Goal: Information Seeking & Learning: Learn about a topic

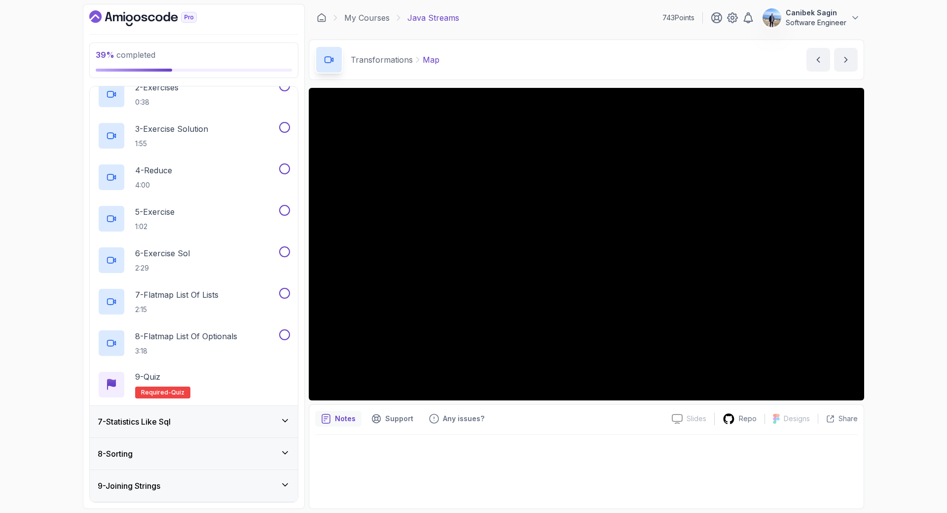
scroll to position [247, 0]
click at [208, 427] on div "7 - Statistics Like Sql" at bounding box center [194, 421] width 208 height 32
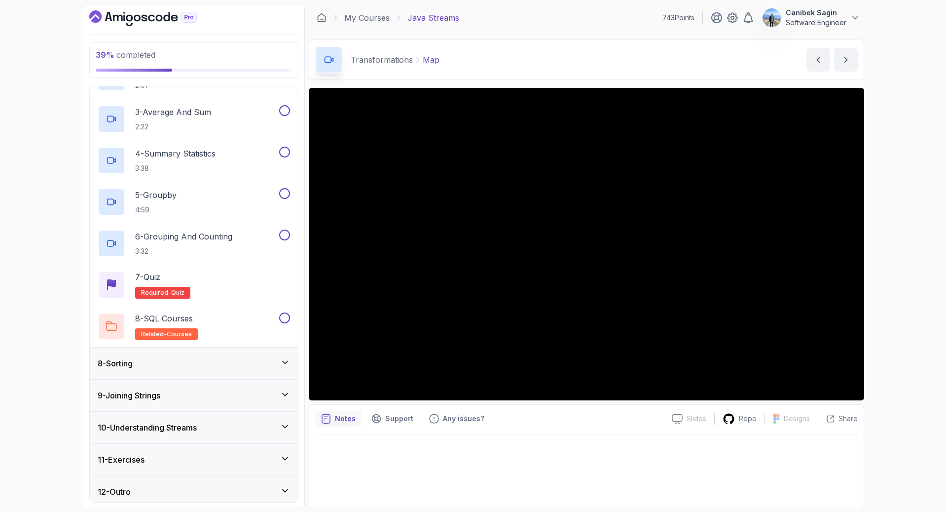
scroll to position [296, 0]
click at [218, 358] on div "8 - Sorting" at bounding box center [194, 362] width 192 height 12
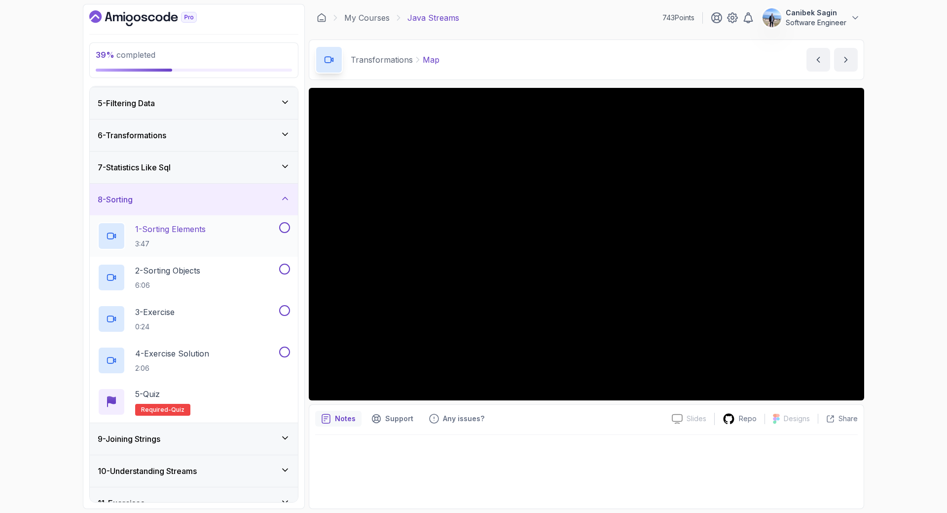
scroll to position [176, 0]
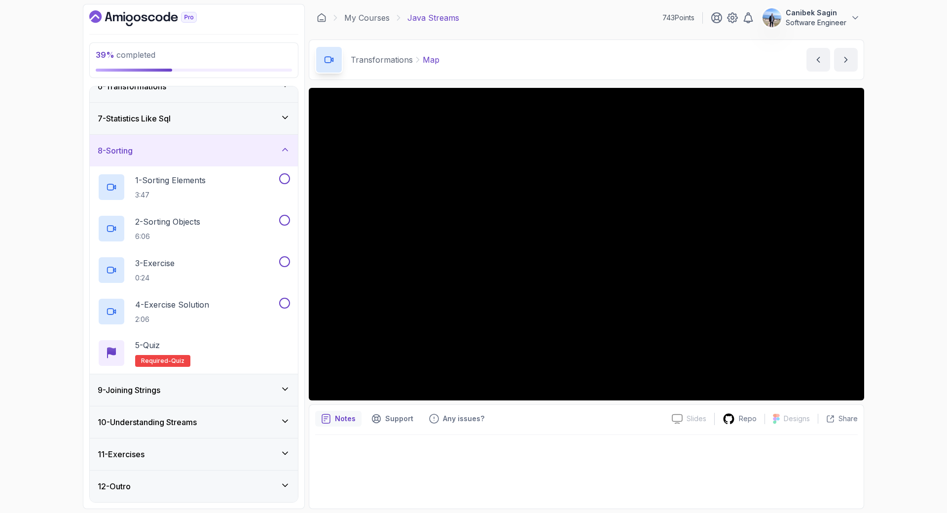
click at [199, 384] on div "9 - Joining Strings" at bounding box center [194, 390] width 192 height 12
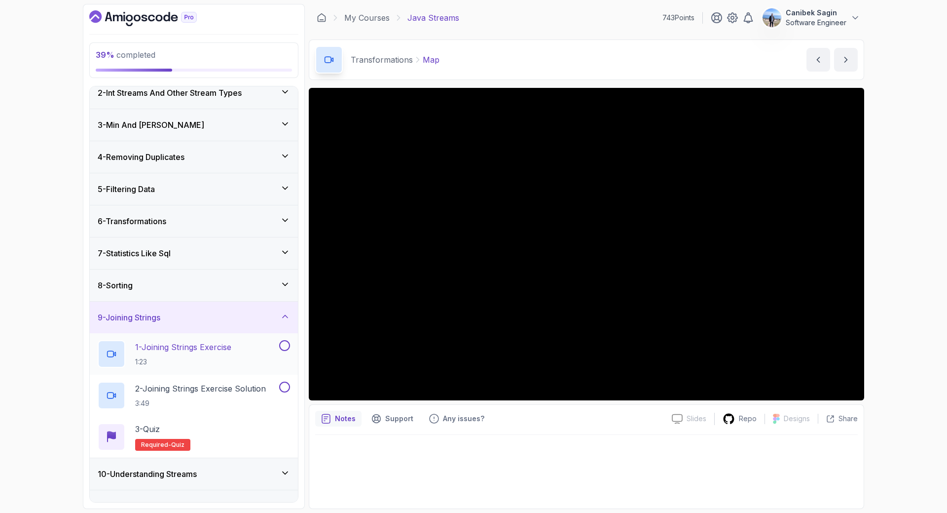
scroll to position [93, 0]
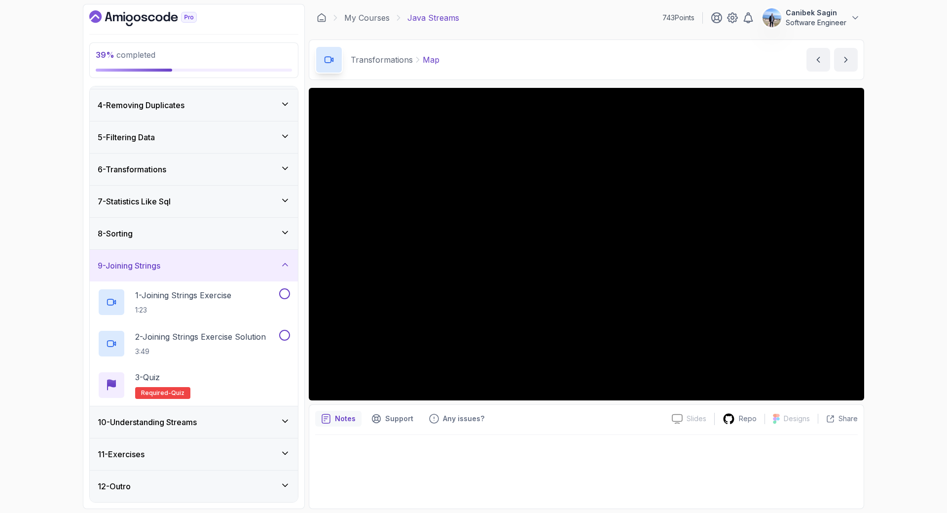
click at [197, 423] on h3 "10 - Understanding Streams" at bounding box center [147, 422] width 99 height 12
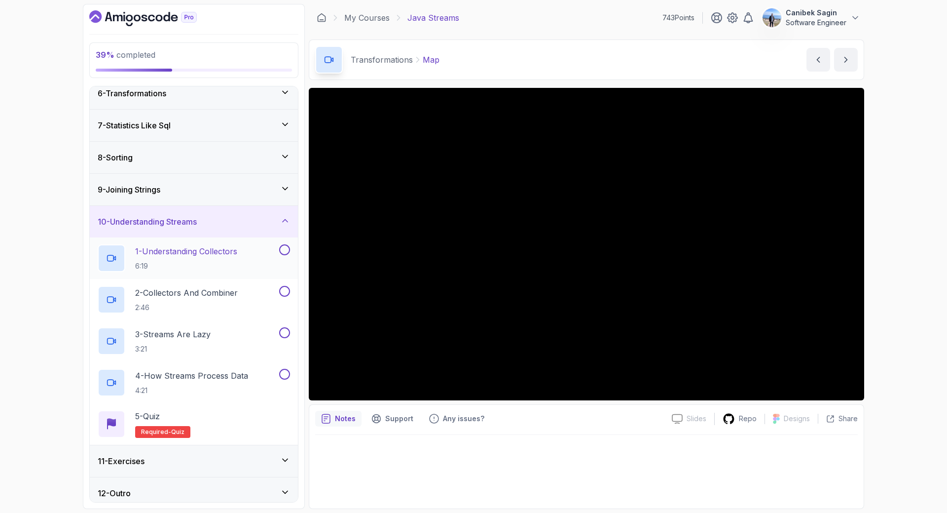
scroll to position [176, 0]
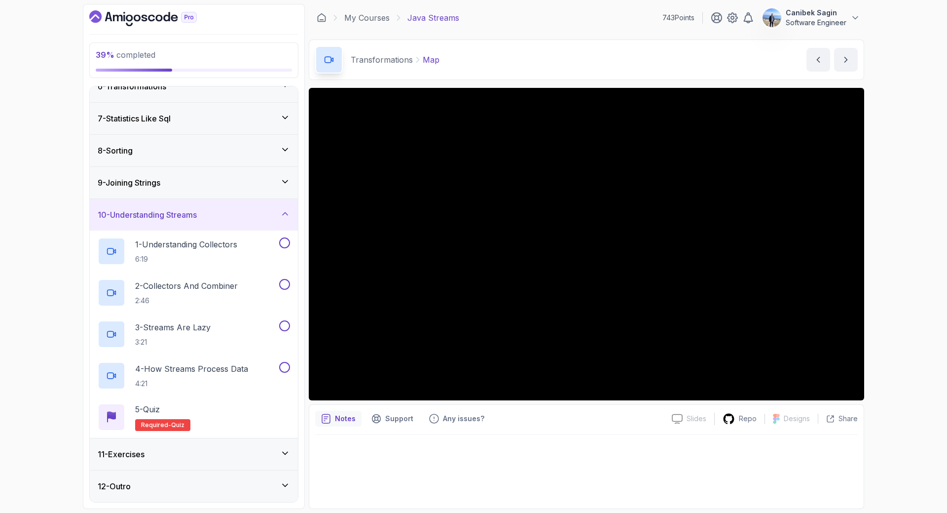
click at [187, 454] on div "11 - Exercises" at bounding box center [194, 454] width 192 height 12
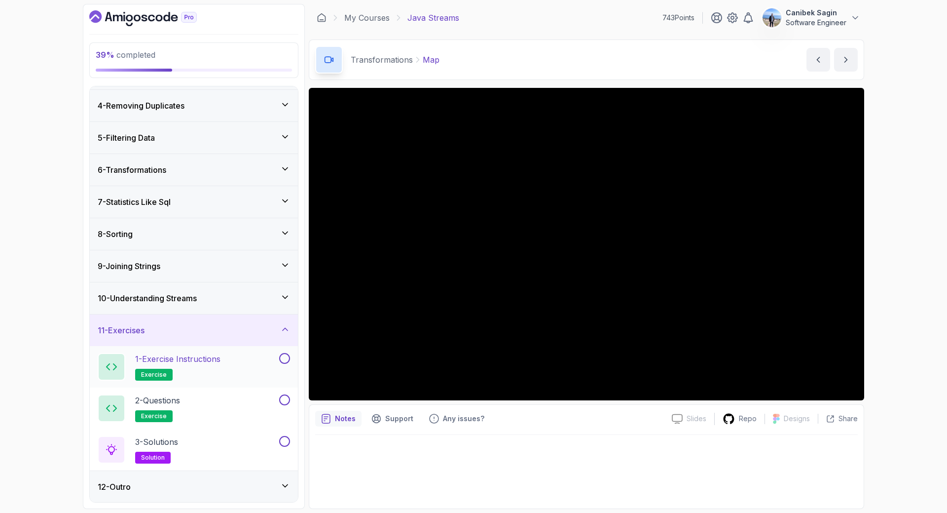
scroll to position [93, 0]
click at [189, 477] on div "12 - Outro" at bounding box center [194, 486] width 208 height 32
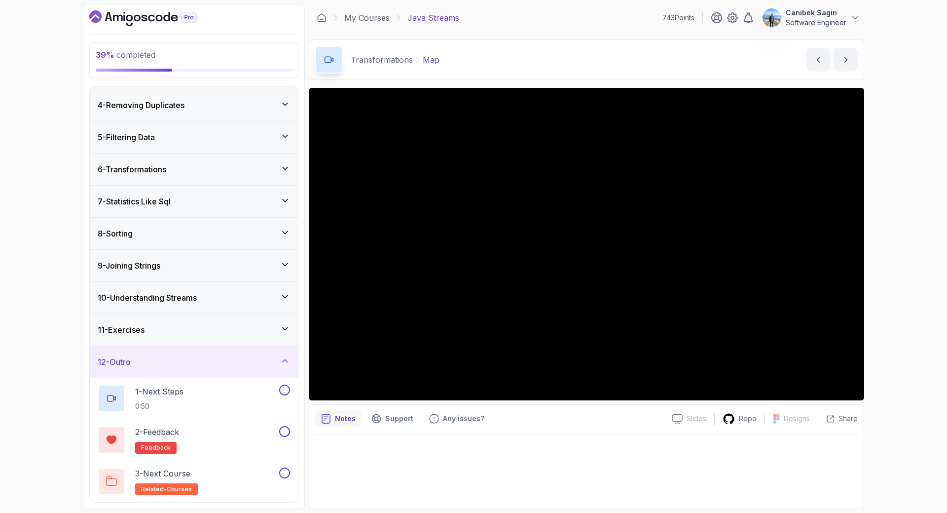
click at [214, 366] on div "12 - Outro" at bounding box center [194, 362] width 192 height 12
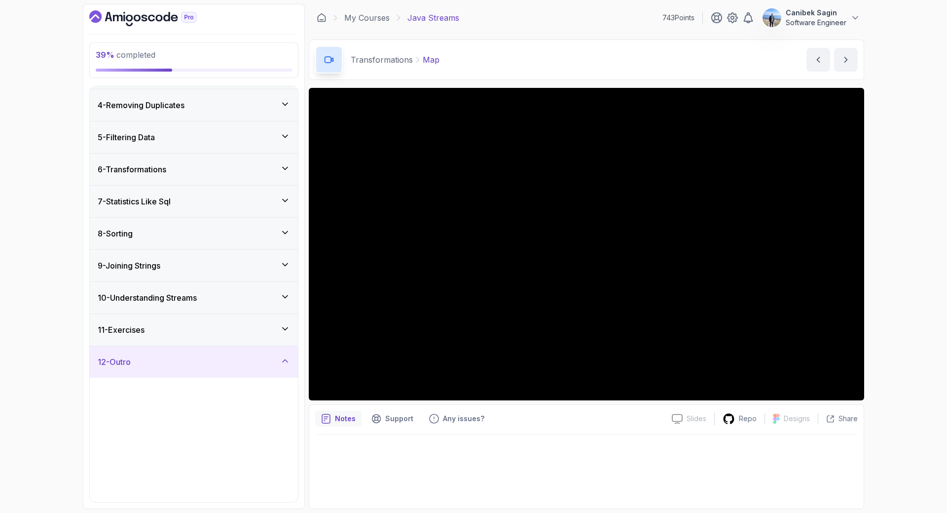
scroll to position [0, 0]
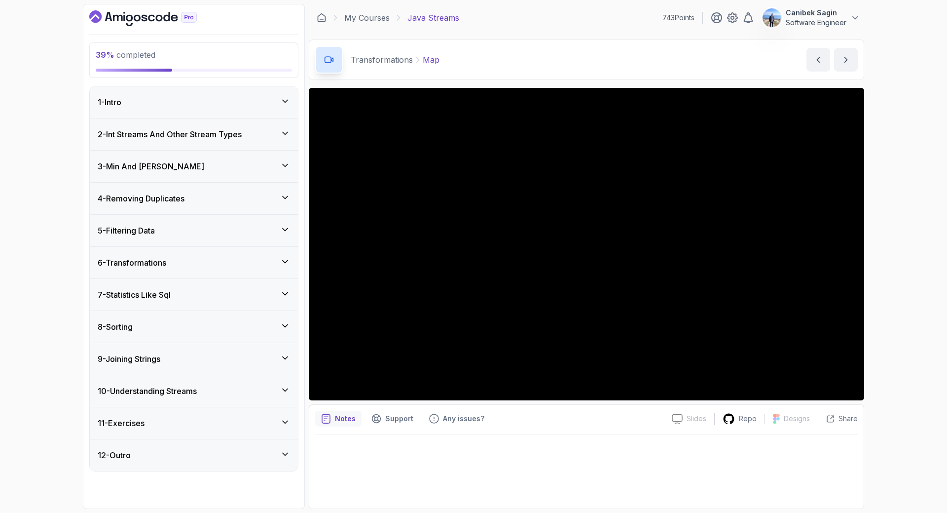
click at [148, 260] on h3 "6 - Transformations" at bounding box center [132, 263] width 69 height 12
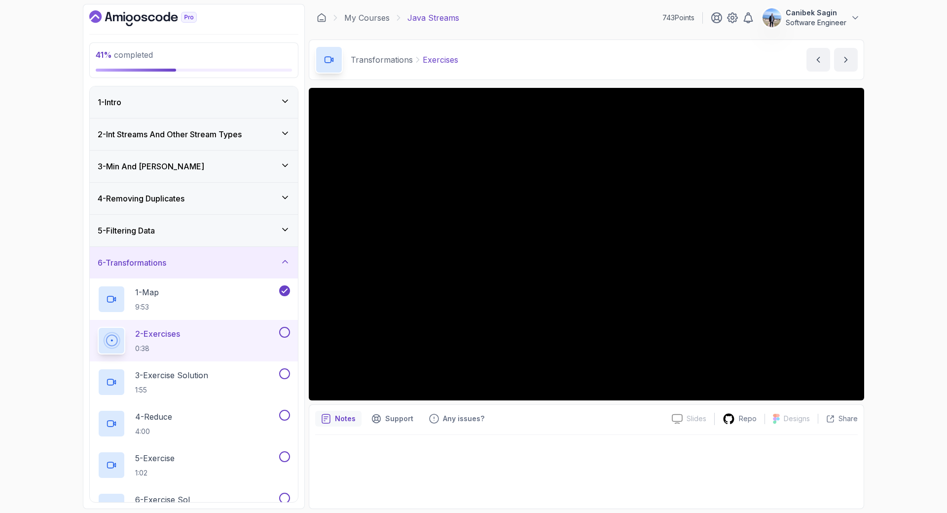
click at [259, 335] on div "2 - Exercises 0:38" at bounding box center [188, 341] width 180 height 28
click at [288, 338] on button "2 - Exercises 0:38" at bounding box center [194, 341] width 192 height 28
click at [286, 332] on button at bounding box center [284, 332] width 11 height 11
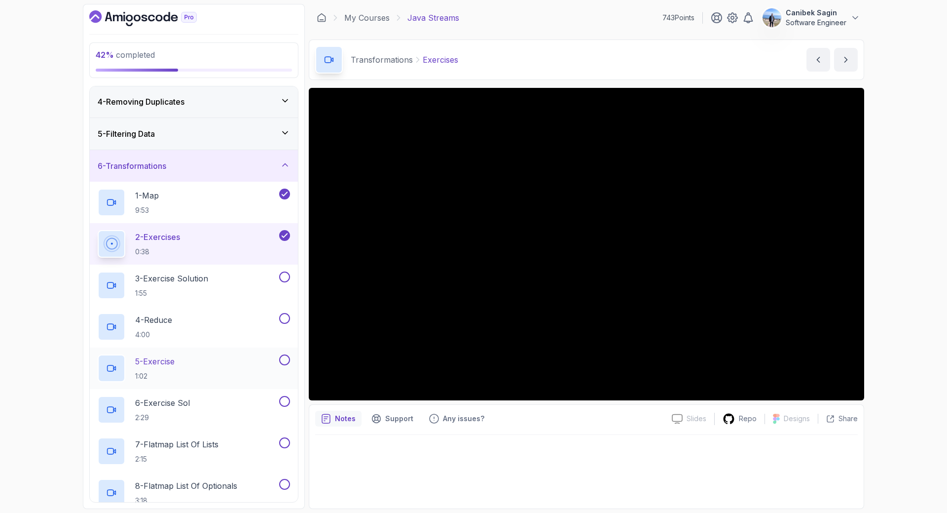
scroll to position [98, 0]
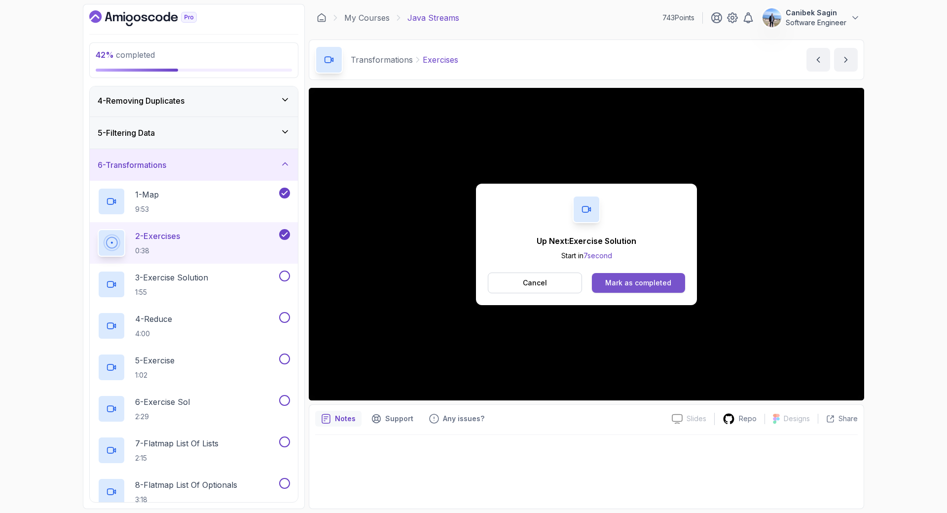
click at [614, 277] on button "Mark as completed" at bounding box center [638, 283] width 93 height 20
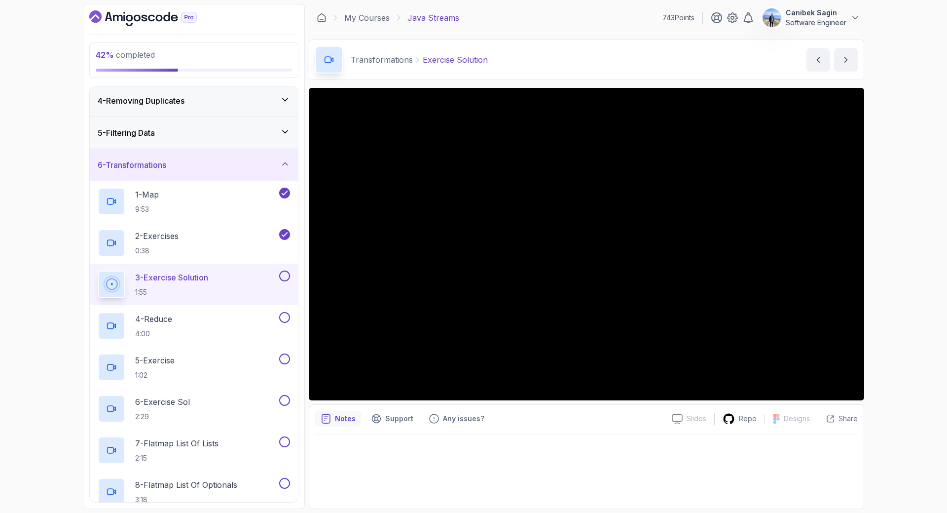
click at [290, 278] on div at bounding box center [283, 275] width 13 height 11
click at [281, 278] on button at bounding box center [284, 275] width 11 height 11
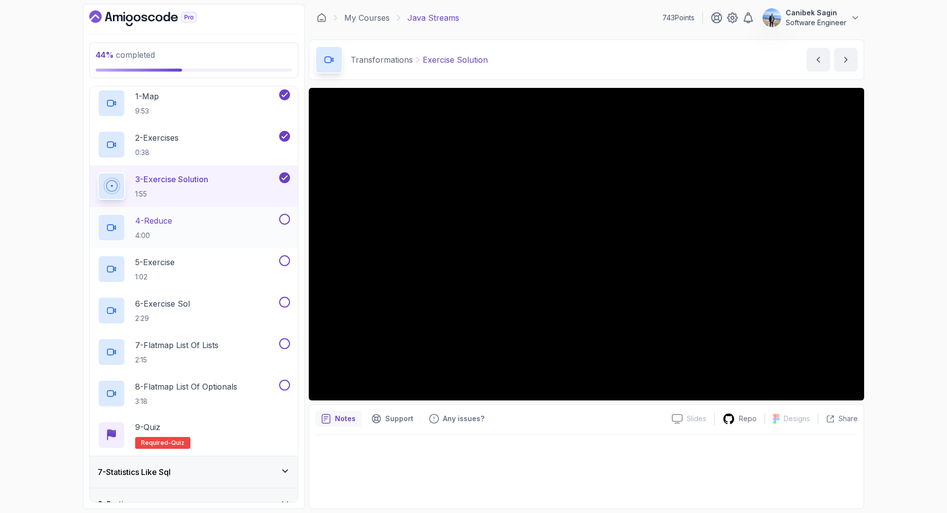
scroll to position [196, 0]
click at [207, 220] on div "4 - Reduce 4:00" at bounding box center [188, 227] width 180 height 28
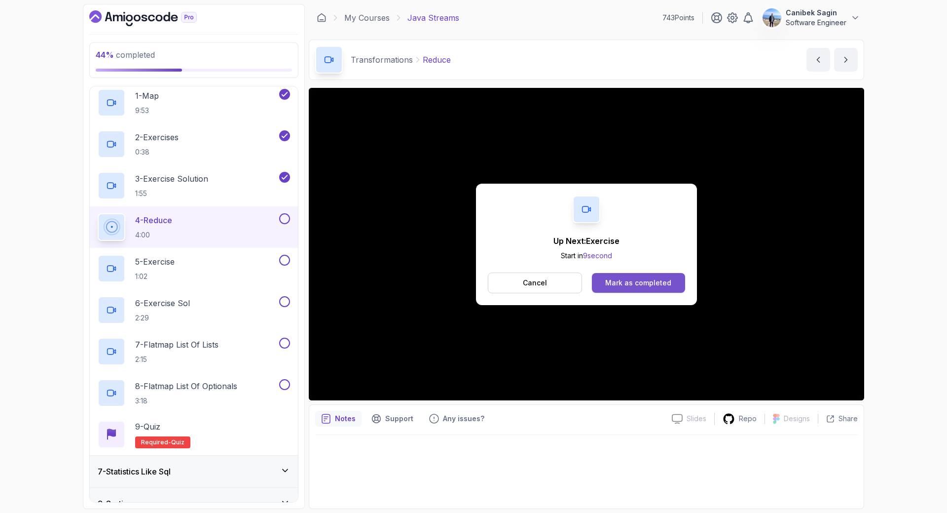
click at [640, 273] on button "Mark as completed" at bounding box center [638, 283] width 93 height 20
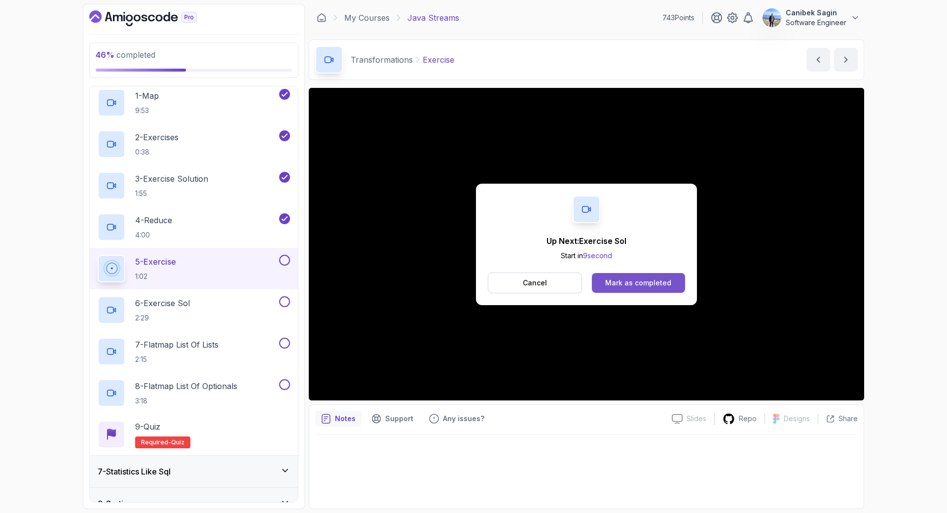
click at [622, 278] on div "Mark as completed" at bounding box center [638, 283] width 66 height 10
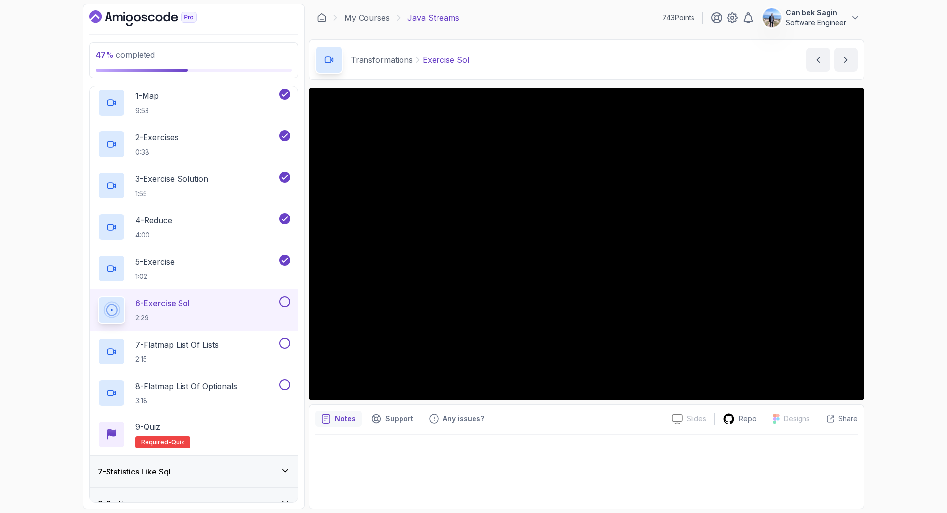
click at [286, 305] on button at bounding box center [284, 301] width 11 height 11
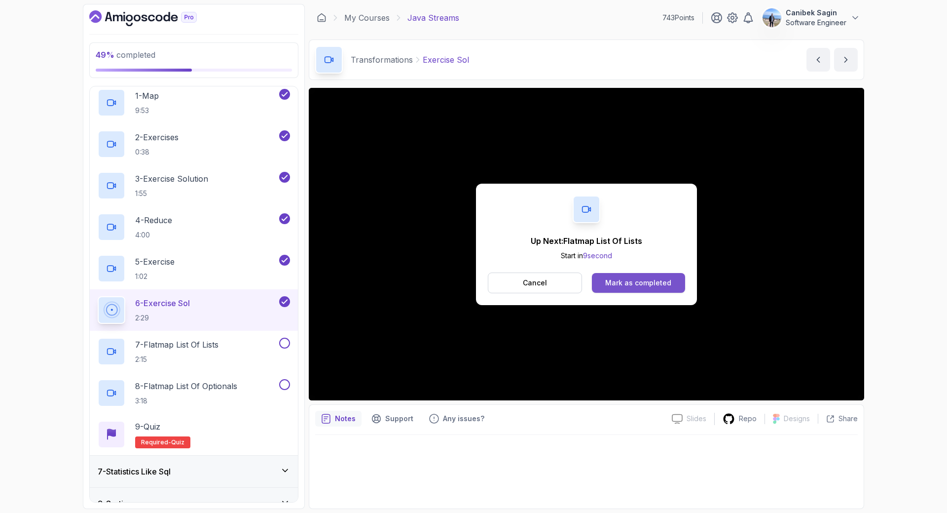
click at [629, 275] on button "Mark as completed" at bounding box center [638, 283] width 93 height 20
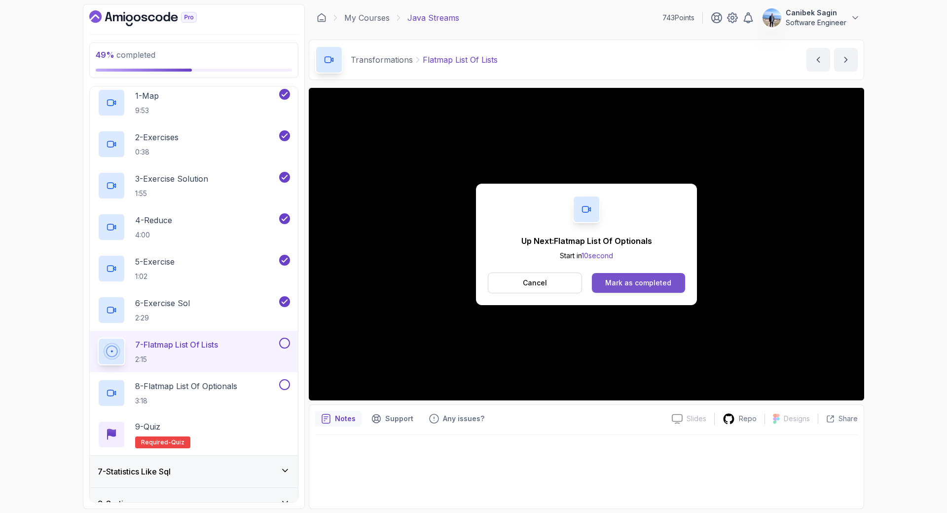
click at [621, 291] on button "Mark as completed" at bounding box center [638, 283] width 93 height 20
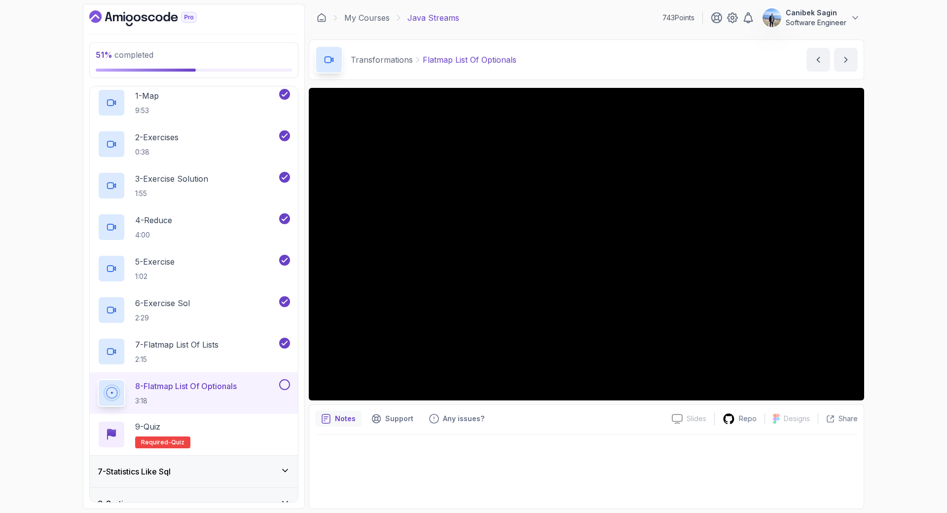
click at [286, 384] on button at bounding box center [284, 384] width 11 height 11
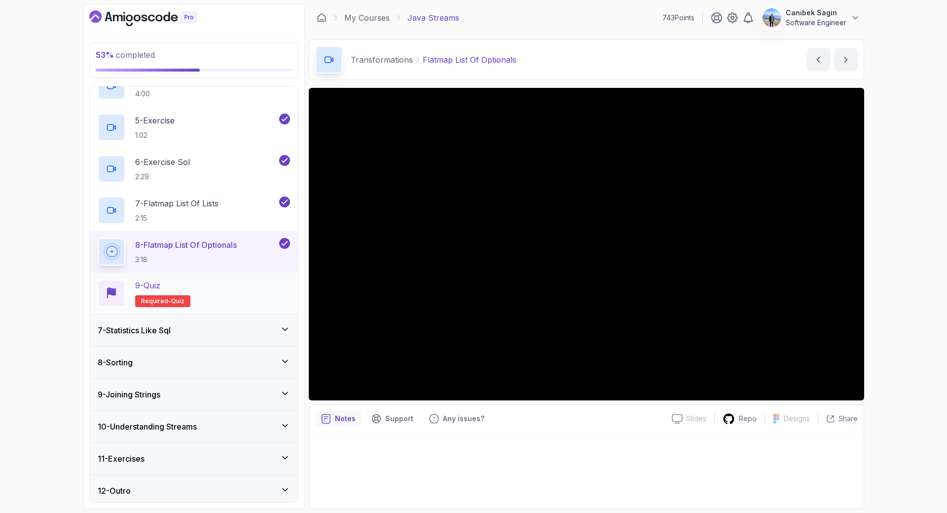
scroll to position [342, 0]
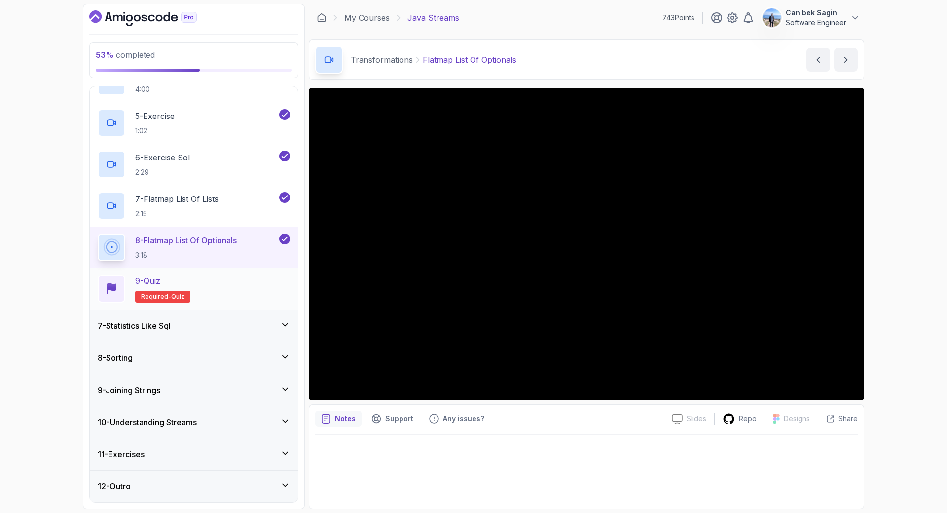
click at [258, 281] on div "9 - Quiz Required- quiz" at bounding box center [194, 289] width 192 height 28
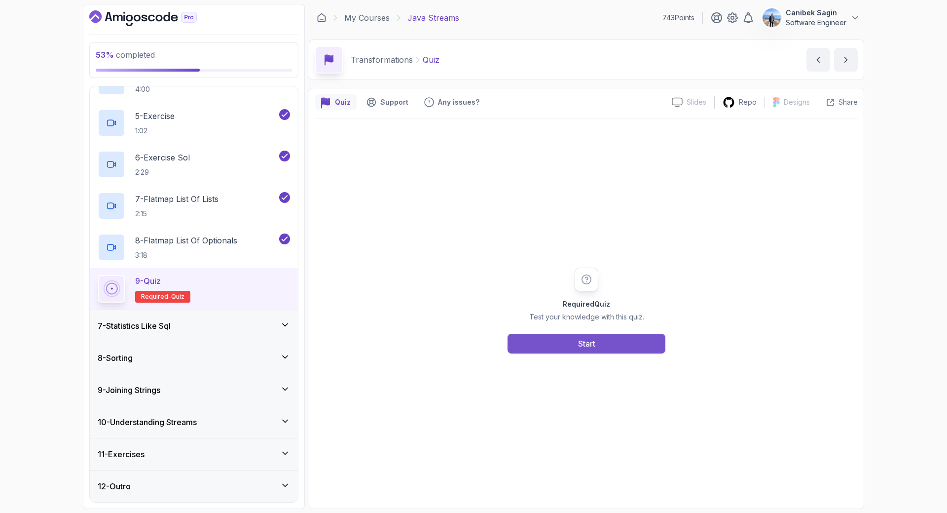
click at [611, 340] on button "Start" at bounding box center [587, 344] width 158 height 20
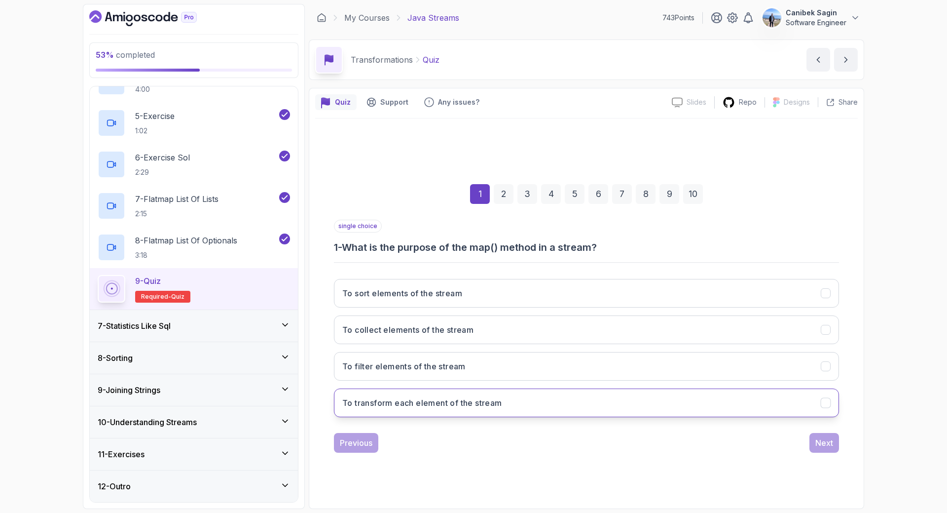
click at [497, 402] on h3 "To transform each element of the stream" at bounding box center [422, 403] width 160 height 12
click at [825, 443] on div "Next" at bounding box center [824, 443] width 18 height 12
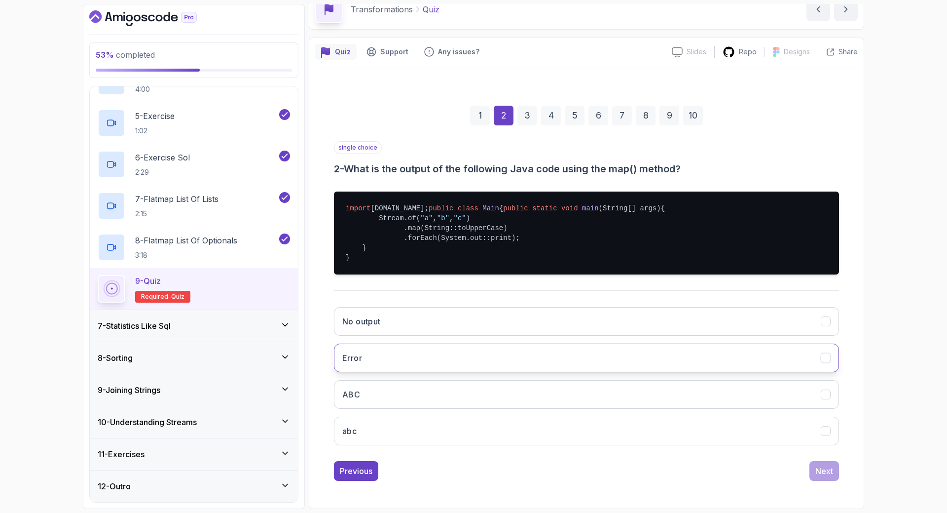
scroll to position [80, 0]
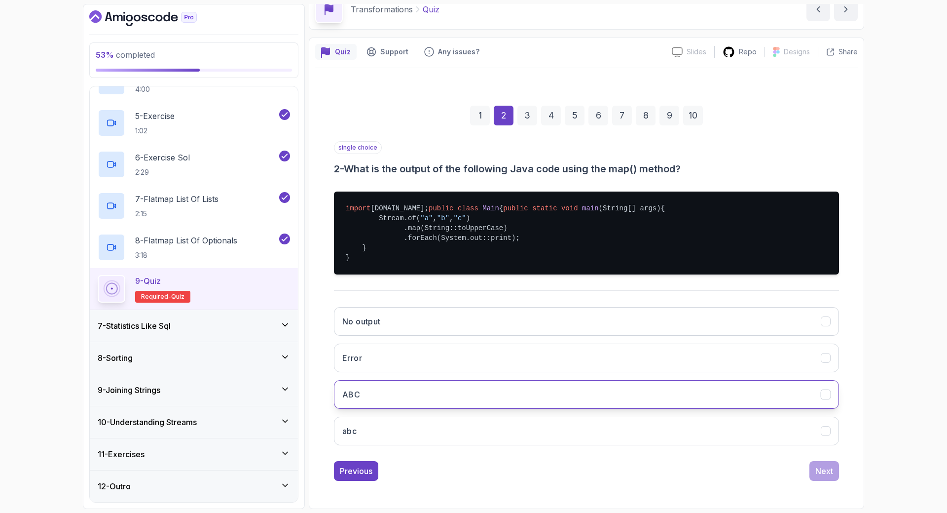
click at [725, 394] on button "ABC" at bounding box center [586, 394] width 505 height 29
click at [826, 474] on div "Next" at bounding box center [824, 471] width 18 height 12
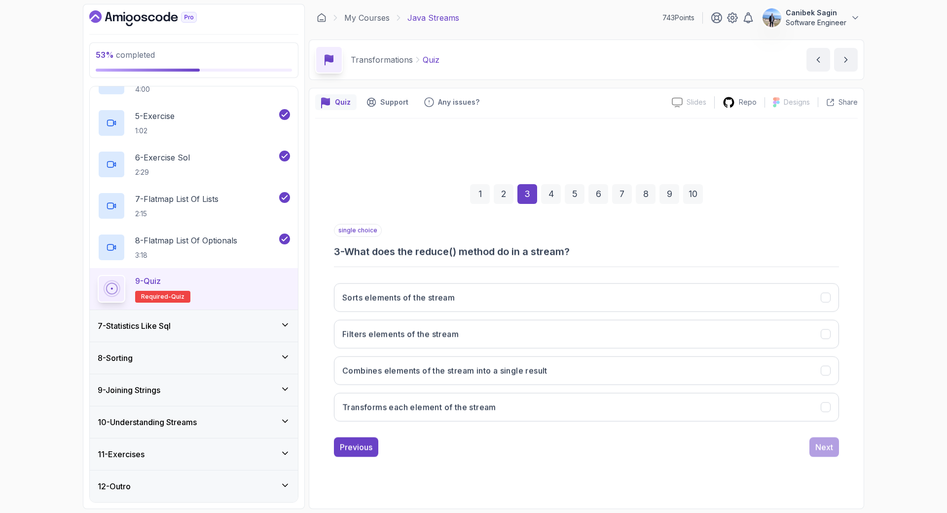
scroll to position [0, 0]
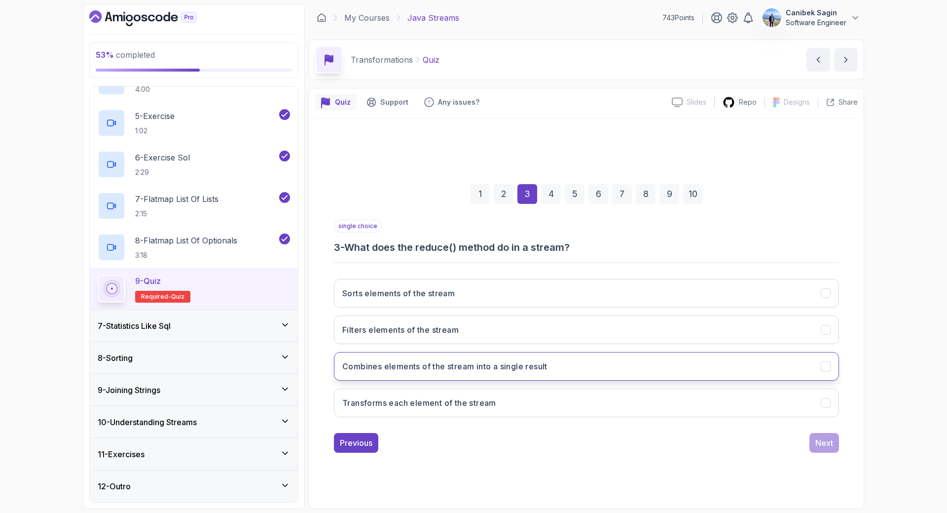
click at [554, 365] on button "Combines elements of the stream into a single result" at bounding box center [586, 366] width 505 height 29
click at [820, 441] on div "Next" at bounding box center [824, 443] width 18 height 12
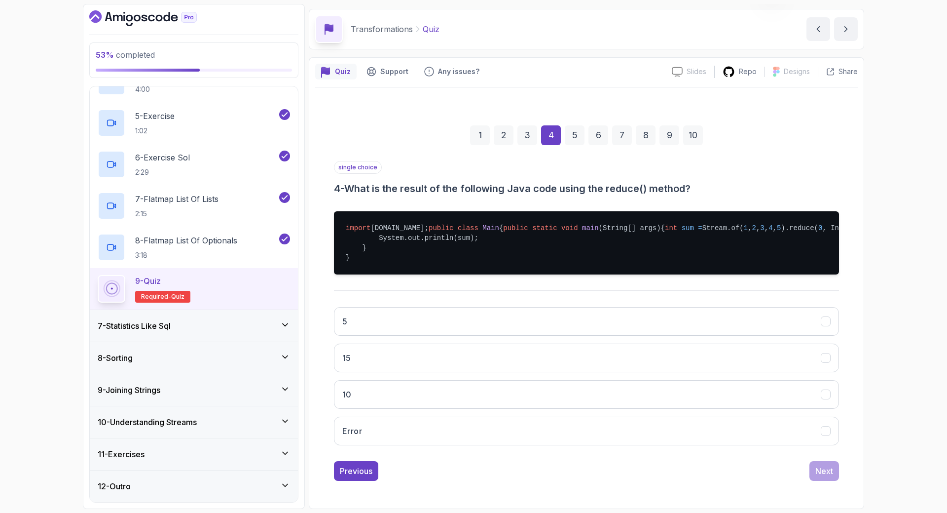
scroll to position [70, 0]
click at [481, 398] on button "10" at bounding box center [586, 394] width 505 height 29
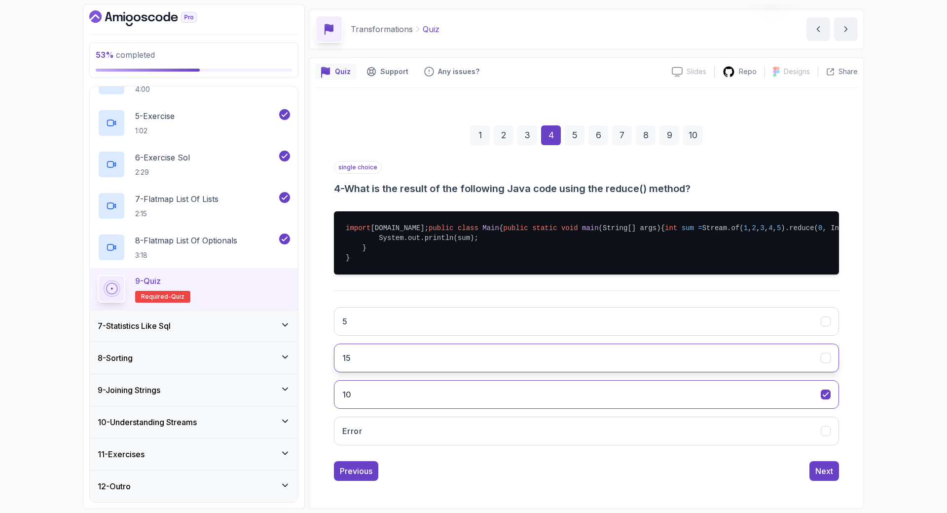
click at [482, 349] on button "15" at bounding box center [586, 357] width 505 height 29
click at [830, 472] on div "Next" at bounding box center [824, 471] width 18 height 12
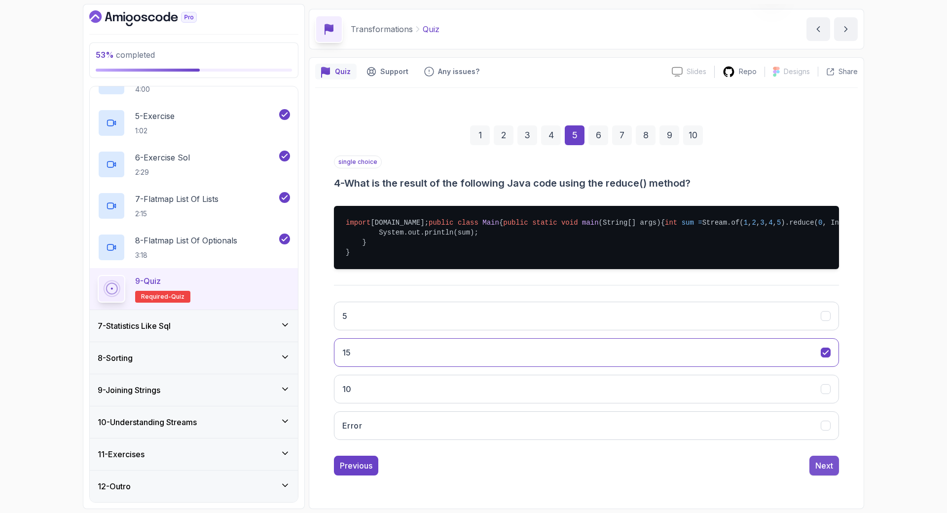
scroll to position [0, 0]
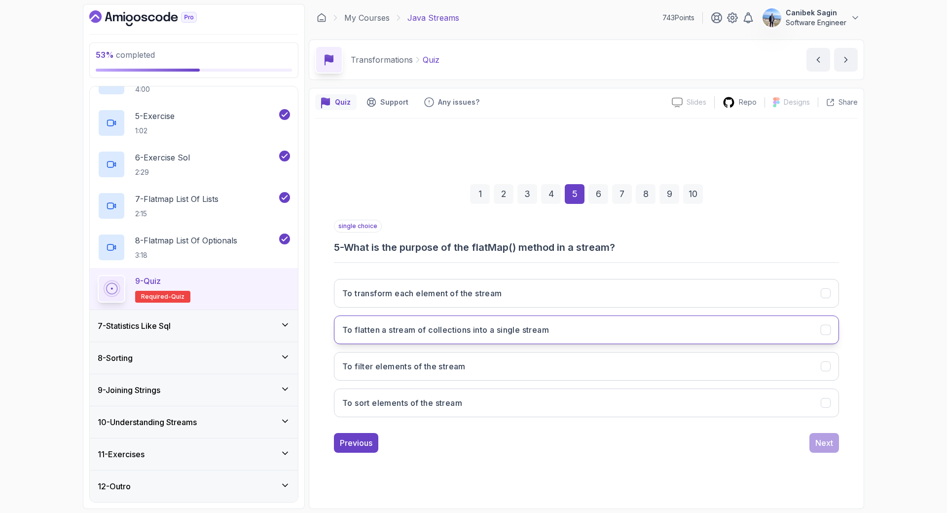
click at [477, 331] on h3 "To flatten a stream of collections into a single stream" at bounding box center [445, 330] width 207 height 12
click at [822, 445] on div "Next" at bounding box center [824, 443] width 18 height 12
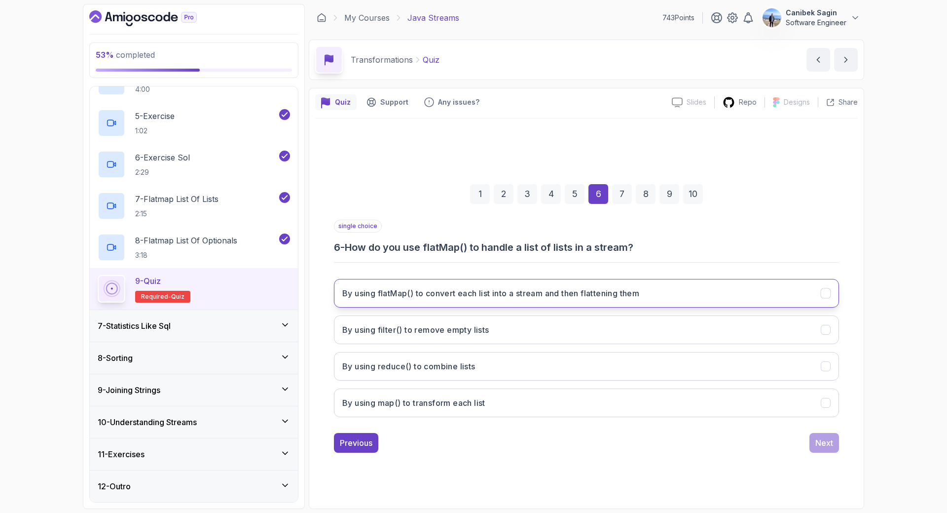
click at [431, 298] on h3 "By using flatMap() to convert each list into a stream and then flattening them" at bounding box center [490, 293] width 297 height 12
click at [813, 437] on button "Next" at bounding box center [825, 443] width 30 height 20
click at [508, 289] on h3 "It can change the type of elements in the stream" at bounding box center [435, 293] width 187 height 12
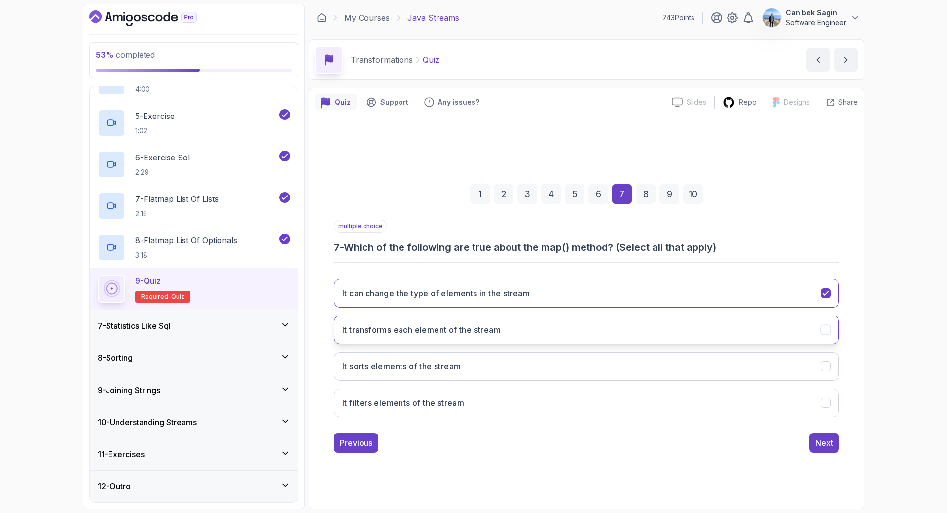
click at [434, 329] on h3 "It transforms each element of the stream" at bounding box center [421, 330] width 158 height 12
click at [817, 443] on div "Next" at bounding box center [824, 443] width 18 height 12
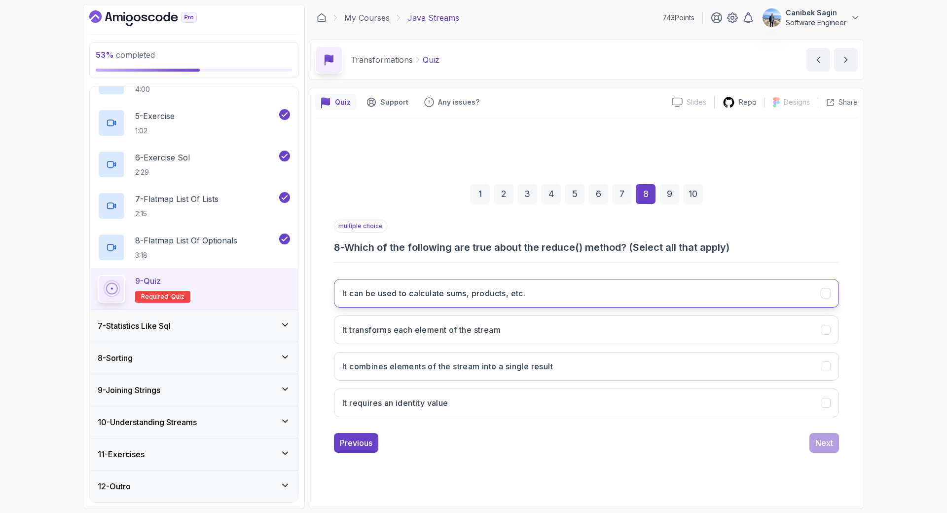
click at [544, 289] on button "It can be used to calculate sums, products, etc." at bounding box center [586, 293] width 505 height 29
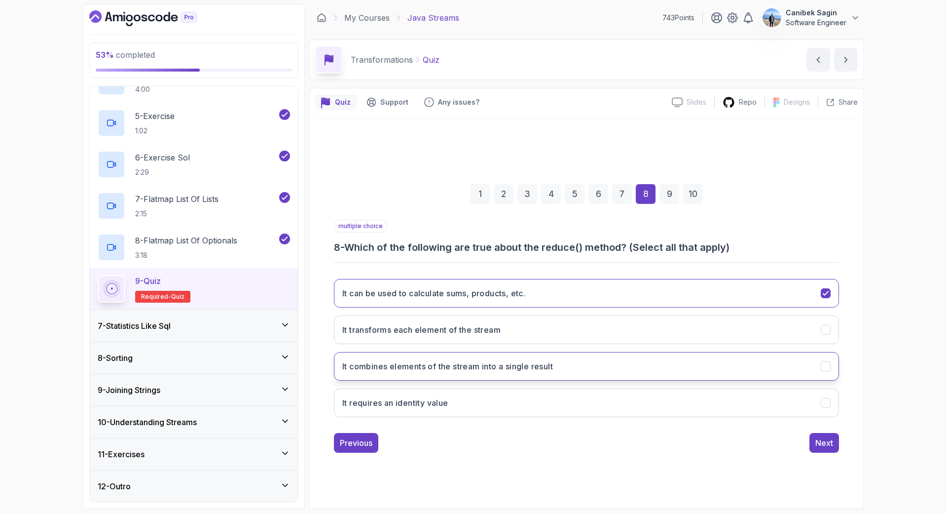
click at [459, 370] on h3 "It combines elements of the stream into a single result" at bounding box center [447, 366] width 211 height 12
click at [573, 399] on button "It requires an identity value" at bounding box center [586, 402] width 505 height 29
click at [834, 446] on button "Next" at bounding box center [825, 443] width 30 height 20
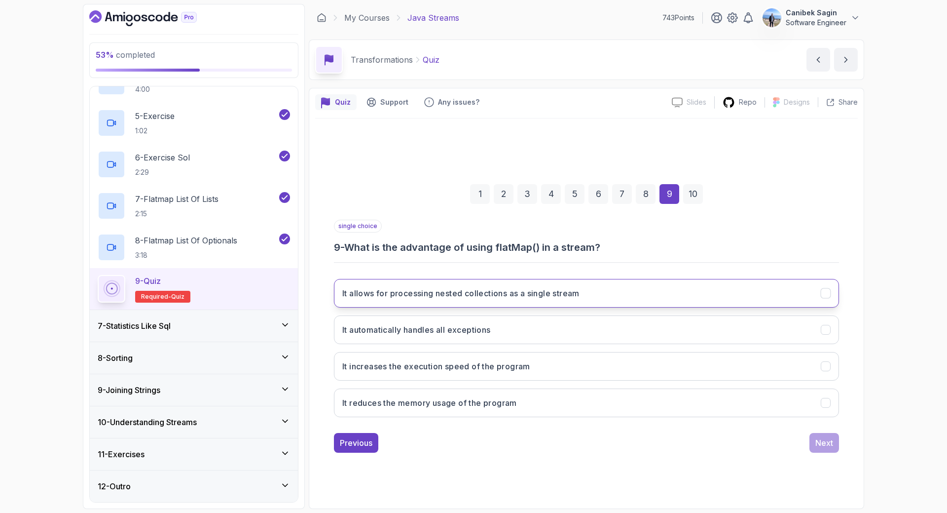
click at [483, 290] on h3 "It allows for processing nested collections as a single stream" at bounding box center [460, 293] width 237 height 12
click at [824, 444] on div "Next" at bounding box center [824, 443] width 18 height 12
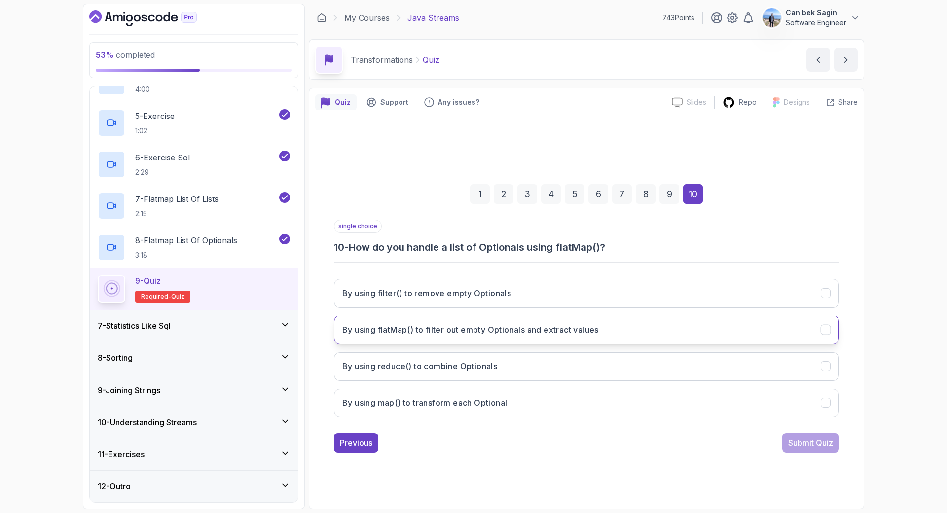
click at [500, 331] on h3 "By using flatMap() to filter out empty Optionals and extract values" at bounding box center [470, 330] width 257 height 12
click at [818, 433] on button "Submit Quiz" at bounding box center [810, 443] width 57 height 20
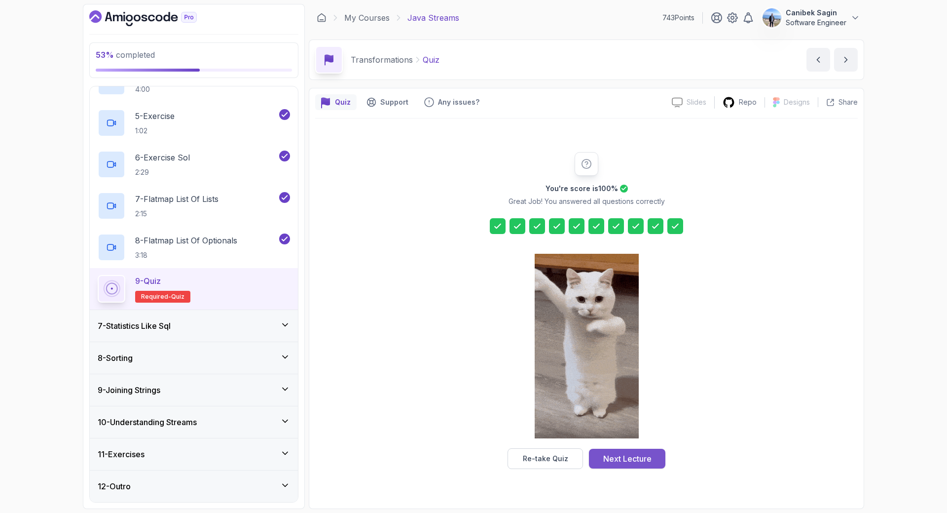
click at [619, 458] on div "Next Lecture" at bounding box center [627, 458] width 48 height 12
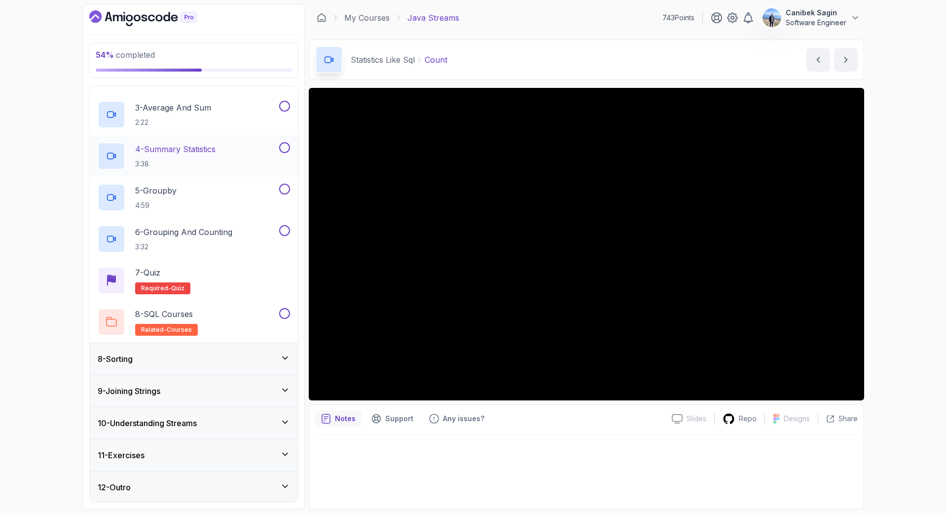
scroll to position [300, 0]
click at [229, 358] on div "8 - Sorting" at bounding box center [194, 358] width 192 height 12
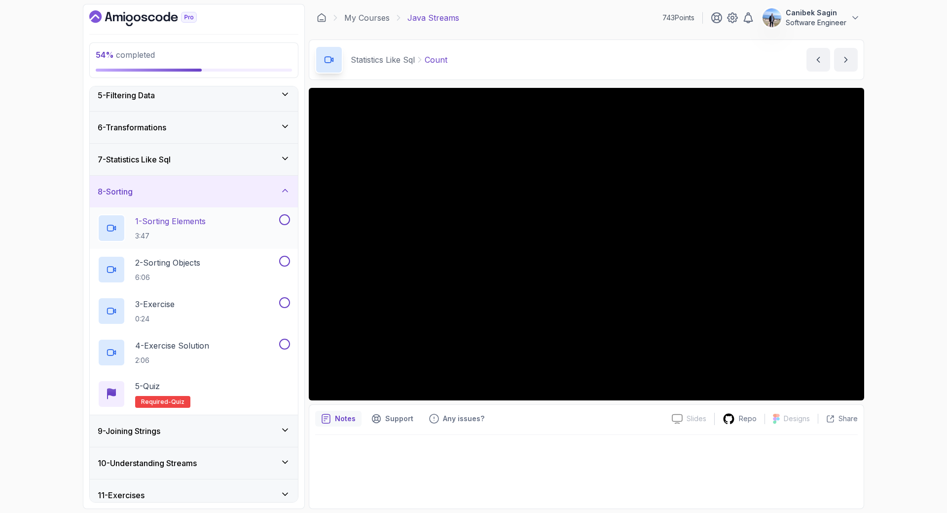
scroll to position [176, 0]
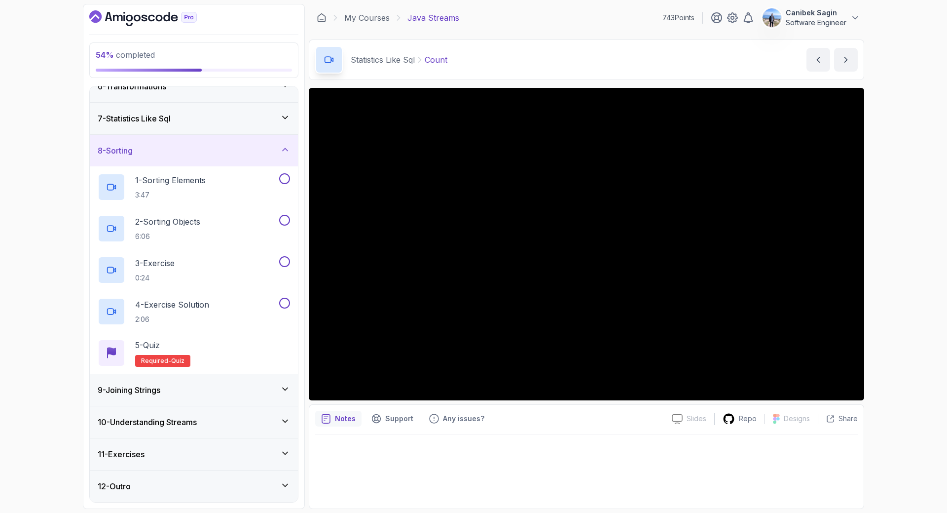
click at [224, 389] on div "9 - Joining Strings" at bounding box center [194, 390] width 192 height 12
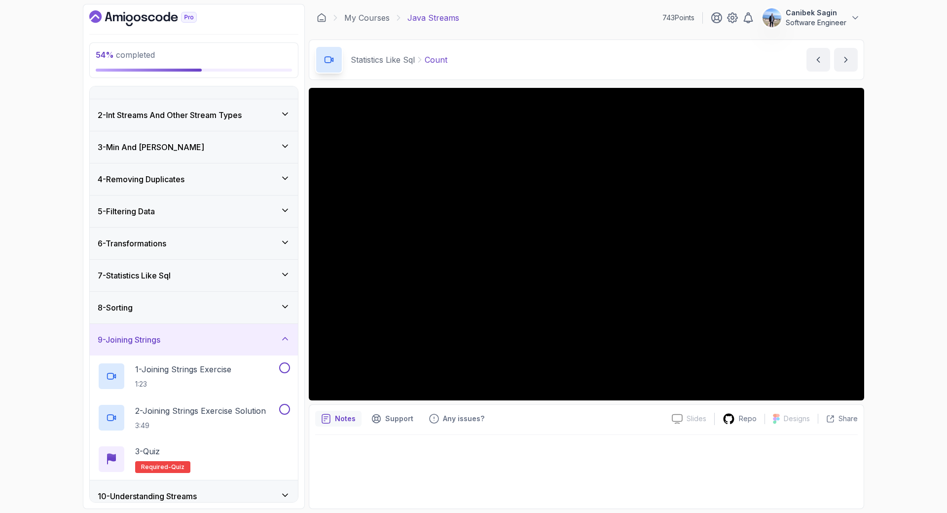
scroll to position [0, 0]
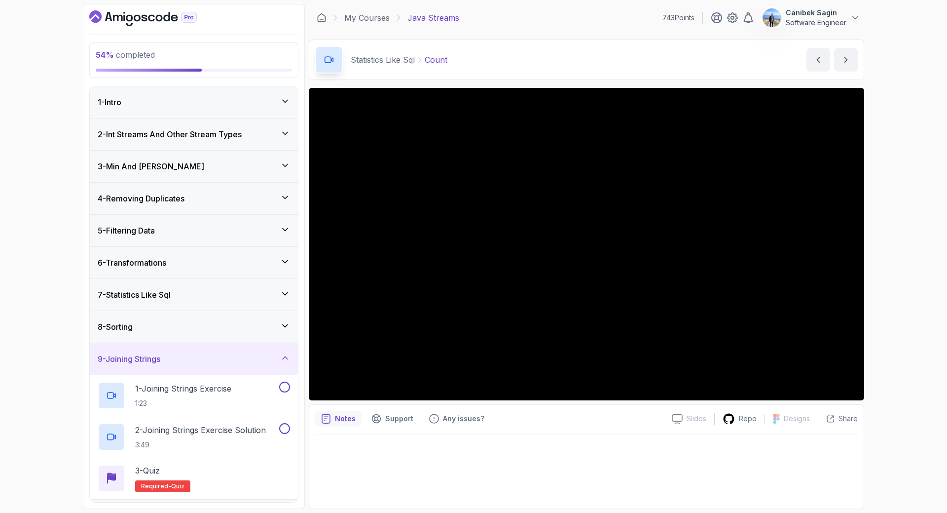
click at [197, 289] on div "7 - Statistics Like Sql" at bounding box center [194, 295] width 192 height 12
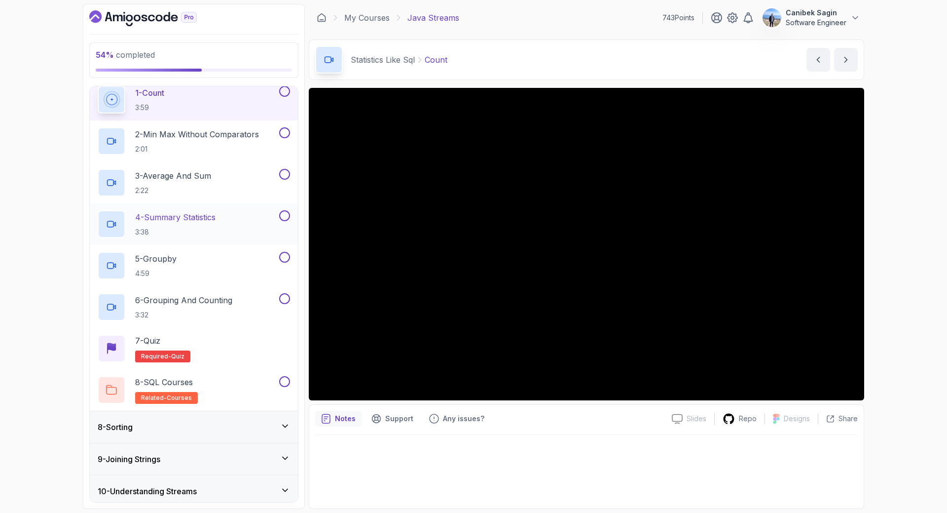
scroll to position [300, 0]
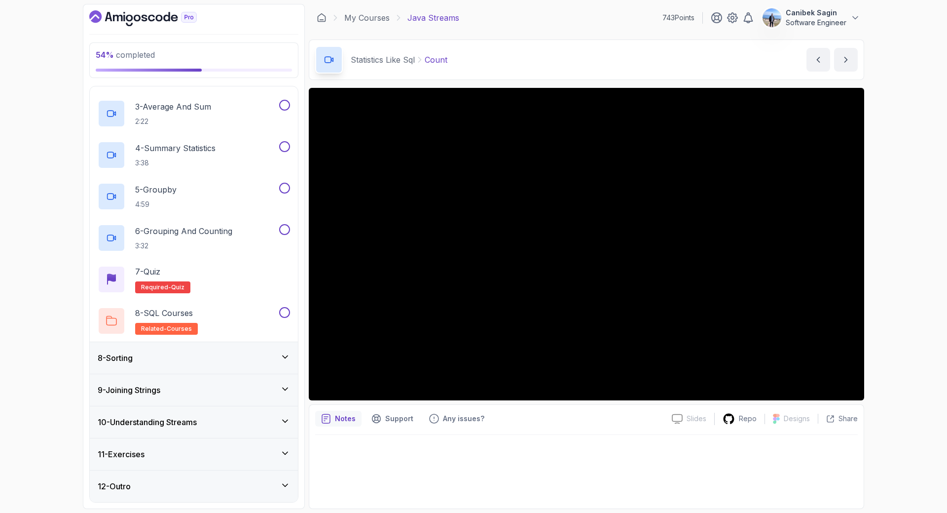
click at [231, 388] on div "9 - Joining Strings" at bounding box center [194, 390] width 192 height 12
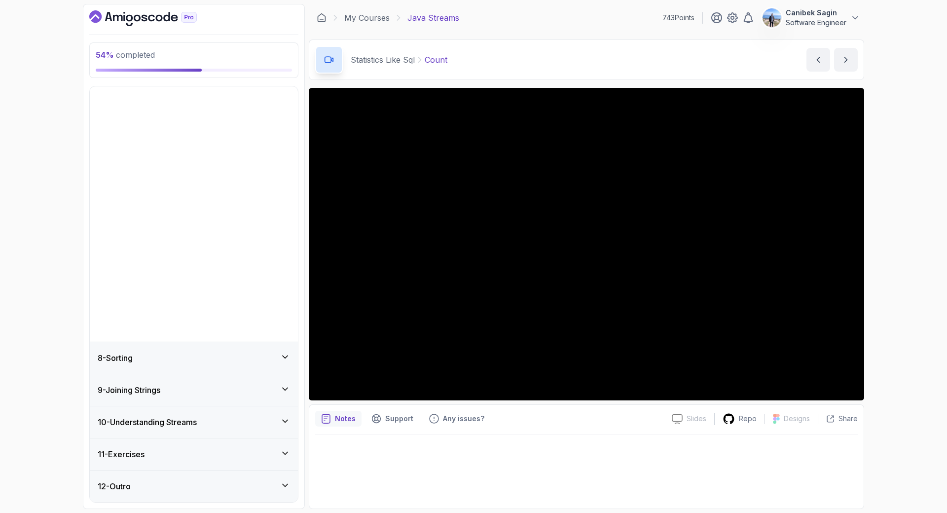
scroll to position [0, 0]
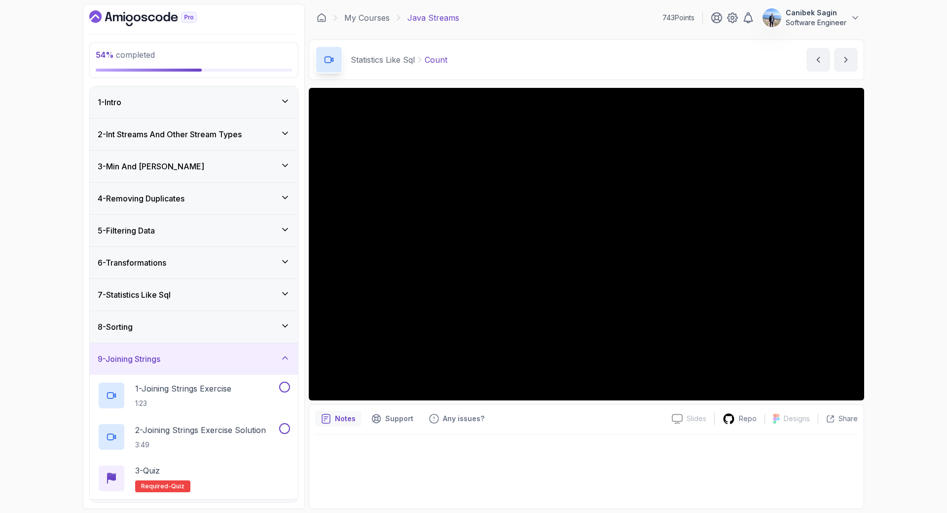
click at [240, 322] on div "8 - Sorting" at bounding box center [194, 327] width 192 height 12
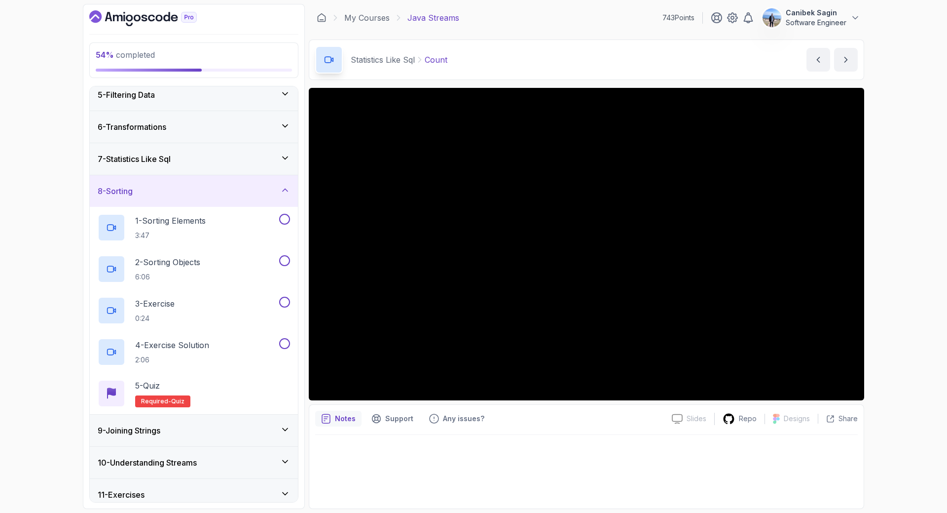
scroll to position [176, 0]
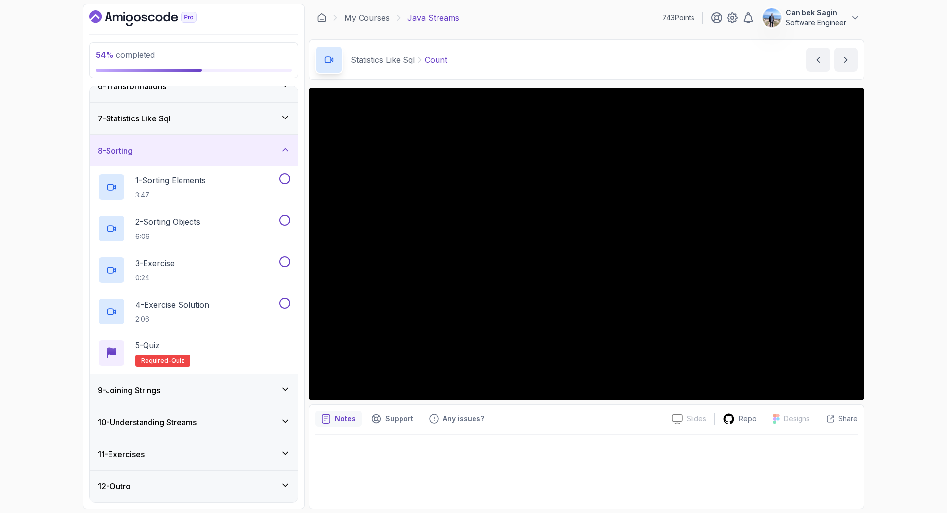
click at [210, 420] on div "10 - Understanding Streams" at bounding box center [194, 422] width 192 height 12
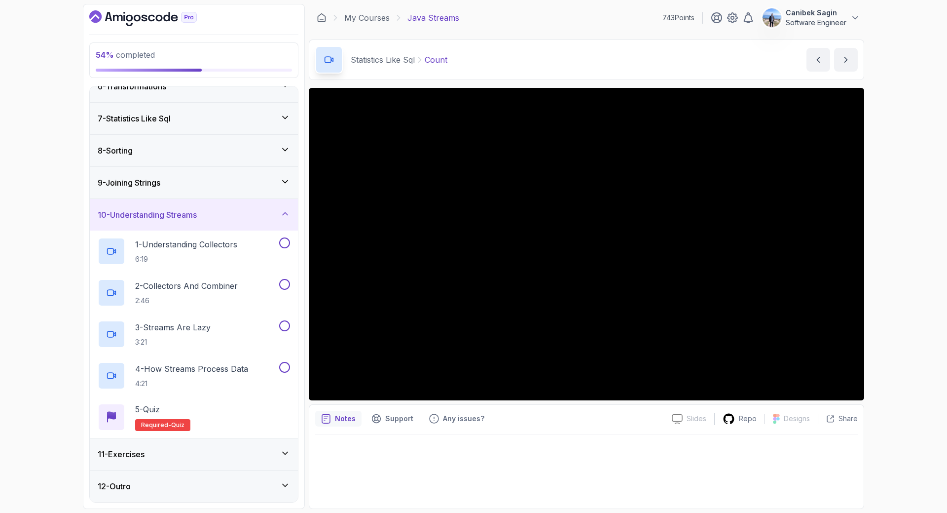
click at [208, 145] on div "8 - Sorting" at bounding box center [194, 151] width 192 height 12
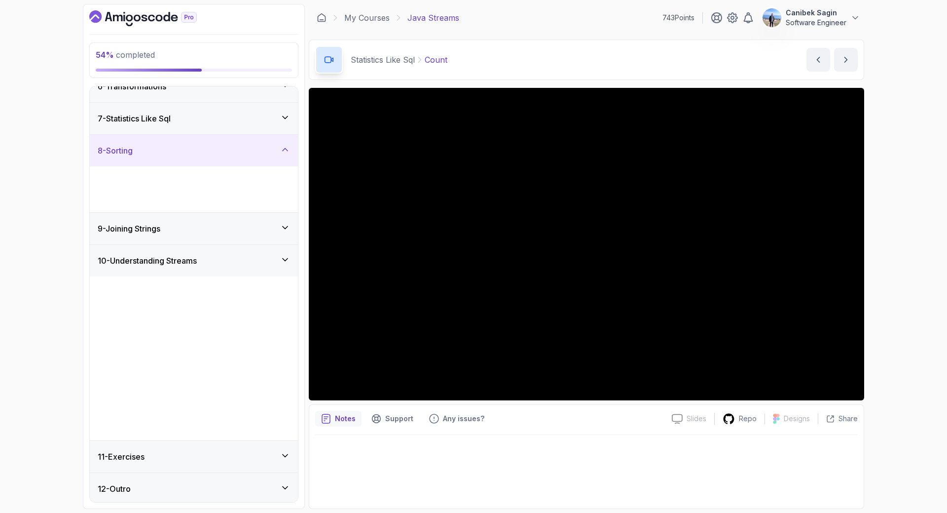
scroll to position [0, 0]
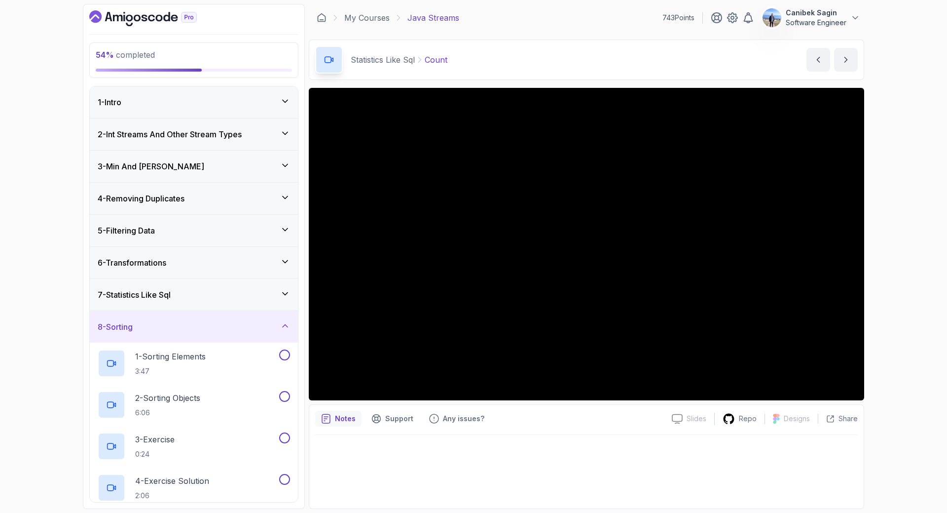
click at [189, 293] on div "7 - Statistics Like Sql" at bounding box center [194, 295] width 192 height 12
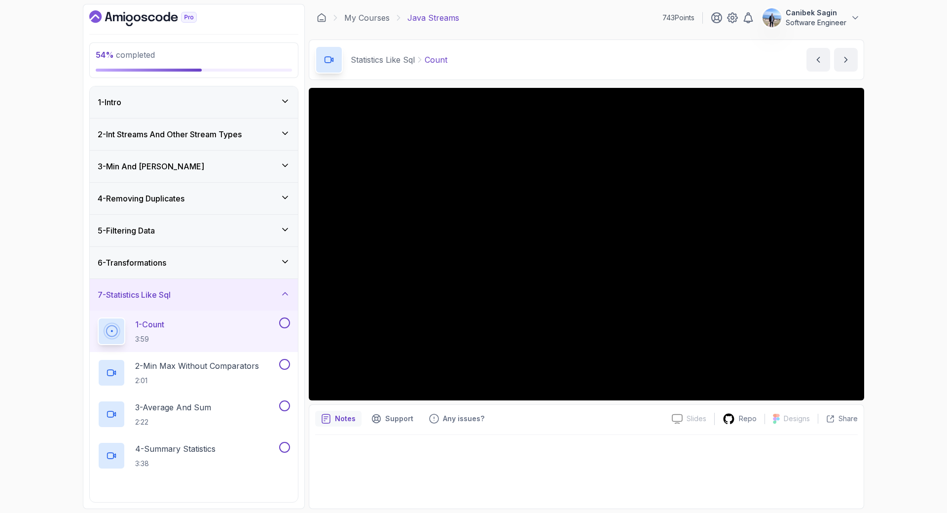
click at [184, 325] on div "1 - Count 3:59" at bounding box center [188, 331] width 180 height 28
click at [898, 327] on div "54 % completed 1 - Intro 2 - Int Streams And Other Stream Types 3 - Min And Max…" at bounding box center [473, 256] width 947 height 513
click at [255, 290] on div "7 - Statistics Like Sql" at bounding box center [194, 295] width 192 height 12
